Goal: Browse casually: Explore the website without a specific task or goal

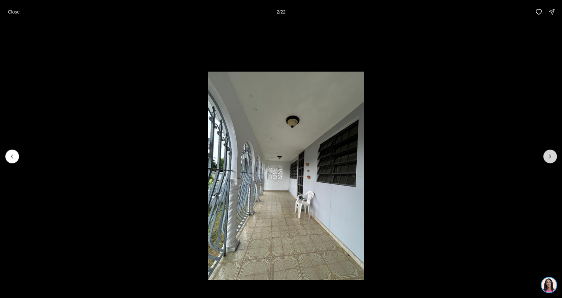
click at [552, 156] on icon "Next slide" at bounding box center [550, 156] width 6 height 6
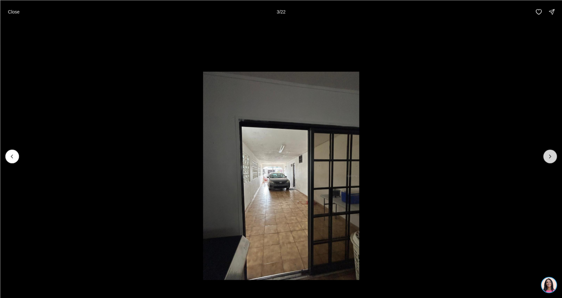
click at [552, 156] on icon "Next slide" at bounding box center [550, 156] width 6 height 6
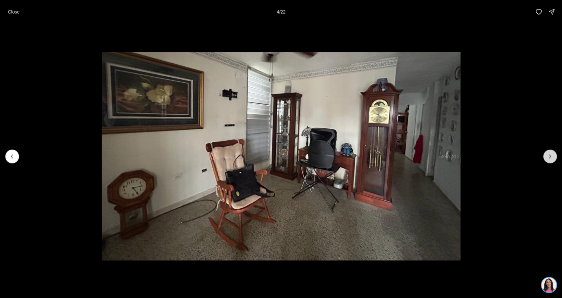
click at [552, 156] on icon "Next slide" at bounding box center [550, 156] width 6 height 6
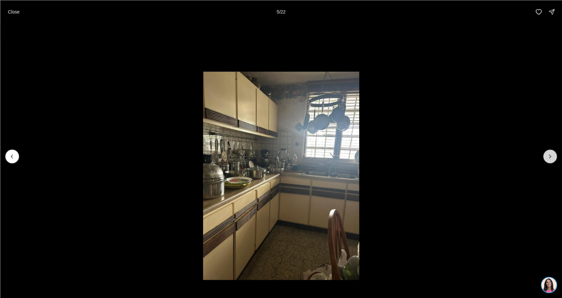
click at [552, 156] on icon "Next slide" at bounding box center [550, 156] width 6 height 6
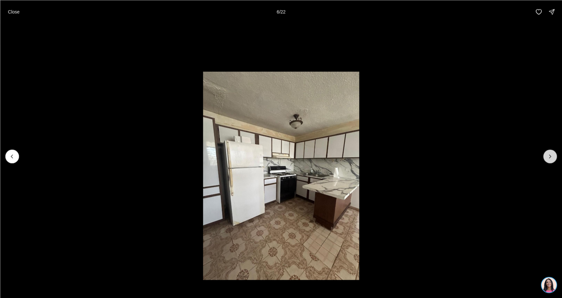
click at [552, 156] on icon "Next slide" at bounding box center [550, 156] width 6 height 6
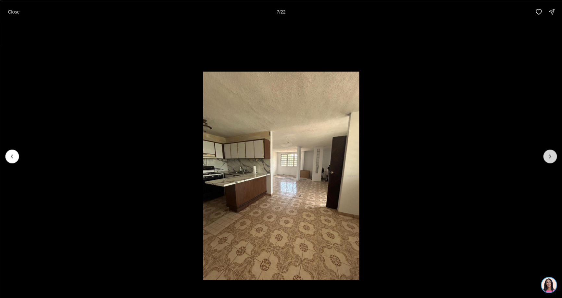
click at [552, 156] on icon "Next slide" at bounding box center [550, 156] width 6 height 6
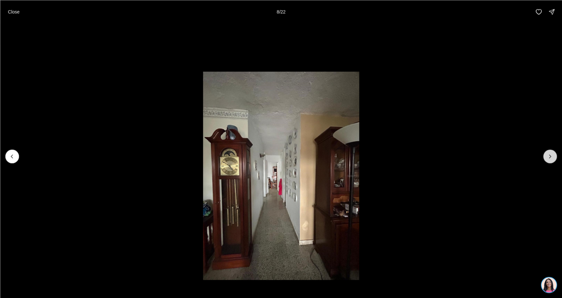
click at [552, 156] on icon "Next slide" at bounding box center [550, 156] width 6 height 6
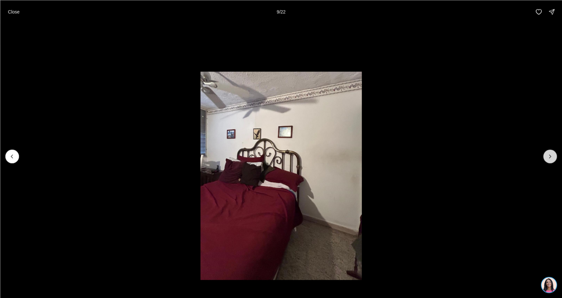
click at [552, 156] on icon "Next slide" at bounding box center [550, 156] width 6 height 6
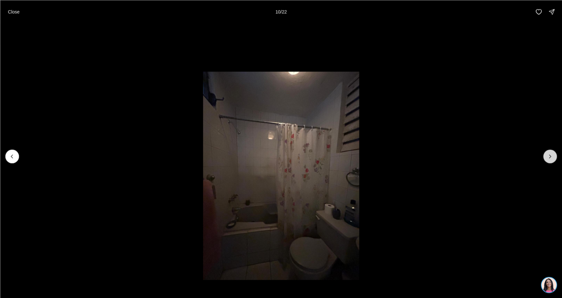
click at [552, 156] on icon "Next slide" at bounding box center [550, 156] width 6 height 6
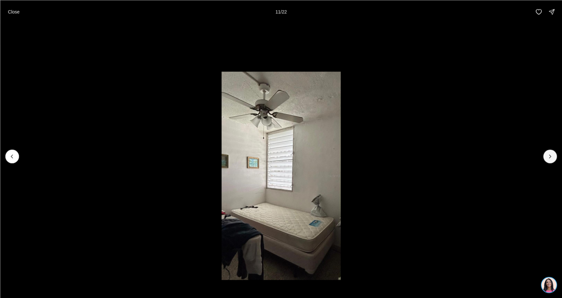
click at [556, 158] on button "Next slide" at bounding box center [550, 156] width 14 height 14
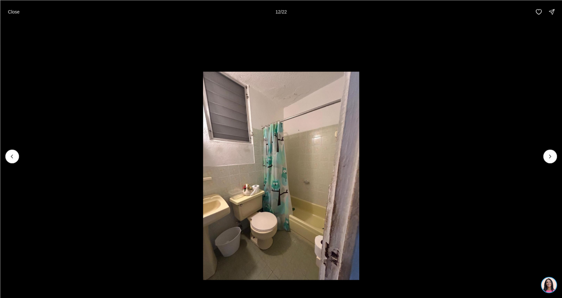
click at [557, 159] on li "12 of 22" at bounding box center [281, 155] width 562 height 265
click at [549, 155] on icon "Next slide" at bounding box center [550, 156] width 6 height 6
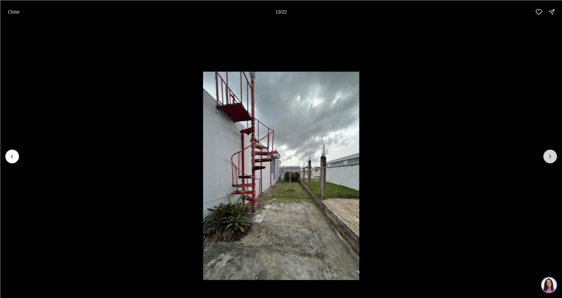
click at [549, 155] on icon "Next slide" at bounding box center [550, 156] width 6 height 6
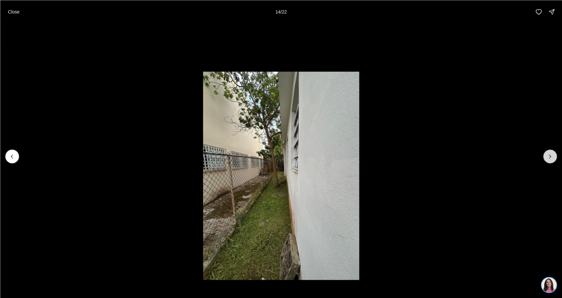
click at [549, 155] on icon "Next slide" at bounding box center [550, 156] width 6 height 6
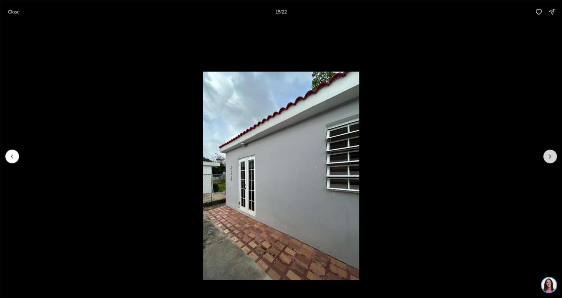
click at [549, 155] on icon "Next slide" at bounding box center [550, 156] width 6 height 6
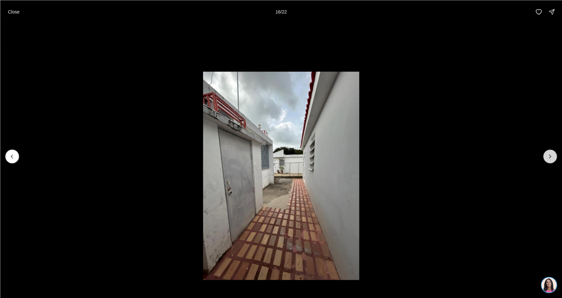
click at [549, 155] on icon "Next slide" at bounding box center [550, 156] width 6 height 6
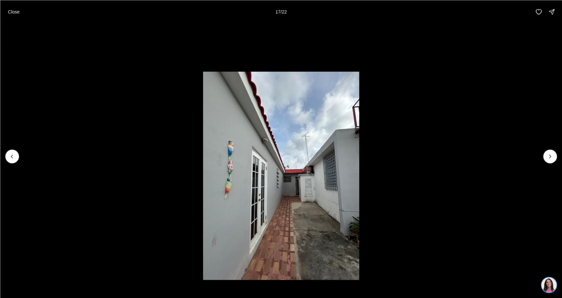
click at [543, 155] on li "17 of 22" at bounding box center [281, 155] width 562 height 265
click at [548, 157] on icon "Next slide" at bounding box center [550, 156] width 6 height 6
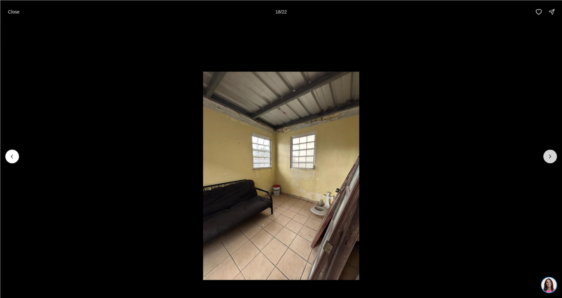
click at [549, 157] on icon "Next slide" at bounding box center [550, 156] width 6 height 6
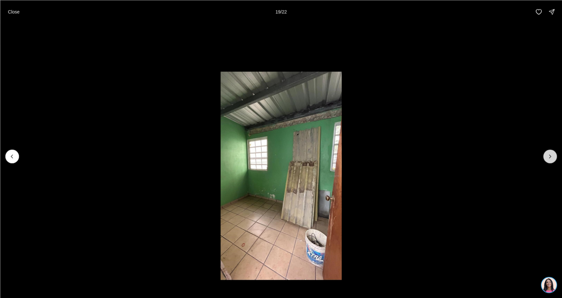
click at [549, 157] on icon "Next slide" at bounding box center [550, 156] width 6 height 6
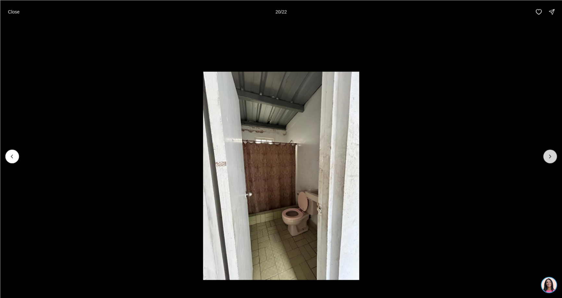
click at [549, 157] on icon "Next slide" at bounding box center [550, 156] width 6 height 6
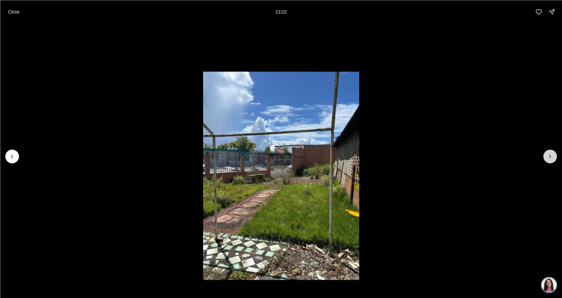
click at [549, 157] on icon "Next slide" at bounding box center [550, 156] width 6 height 6
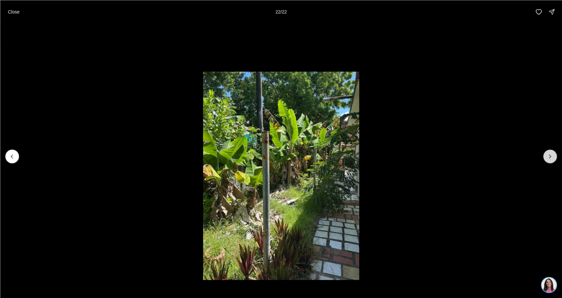
click at [549, 157] on div at bounding box center [550, 156] width 14 height 14
click at [552, 157] on div at bounding box center [550, 156] width 14 height 14
click at [10, 13] on p "Close" at bounding box center [14, 11] width 12 height 5
